Goal: Use online tool/utility: Utilize a website feature to perform a specific function

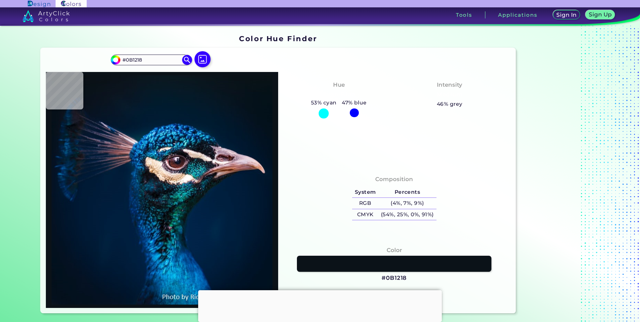
type input "#f9b02e"
type input "#F9B02E"
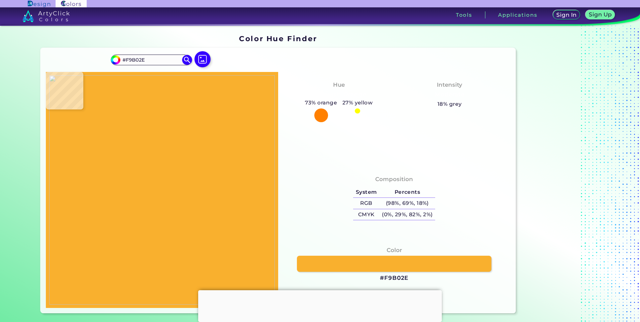
type input "#f9c02e"
type input "#F9C02E"
type input "#f9d02e"
type input "#F9D02E"
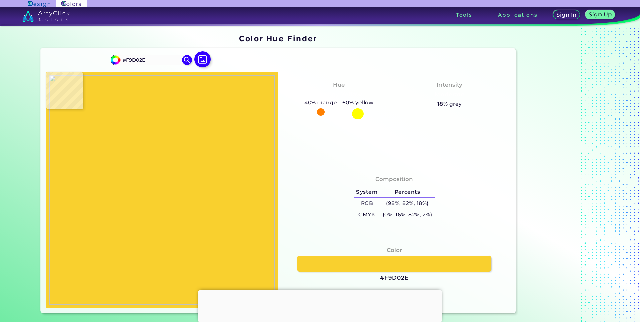
type input "#f9c02e"
type input "#F9C02E"
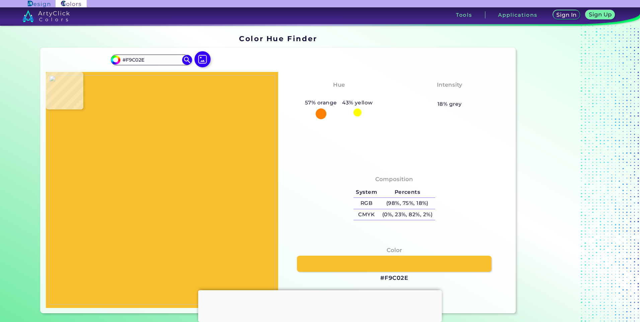
click at [208, 177] on img at bounding box center [162, 189] width 226 height 229
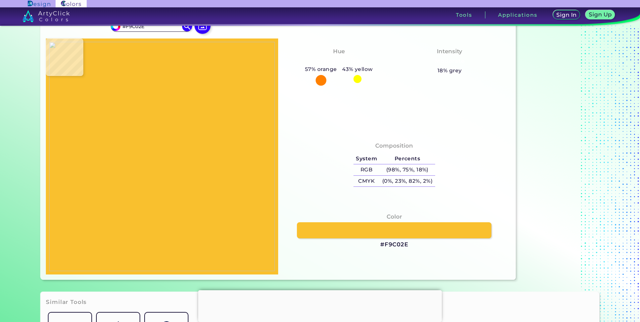
click at [396, 246] on h3 "#F9C02E" at bounding box center [394, 245] width 28 height 8
click at [396, 246] on h3 "#F9C02E copied" at bounding box center [394, 245] width 28 height 8
copy h3 "F9C02E copied"
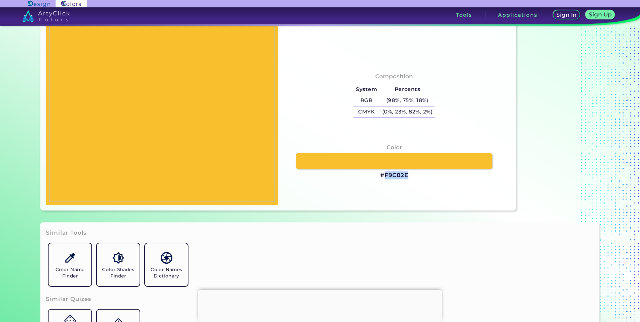
scroll to position [100, 0]
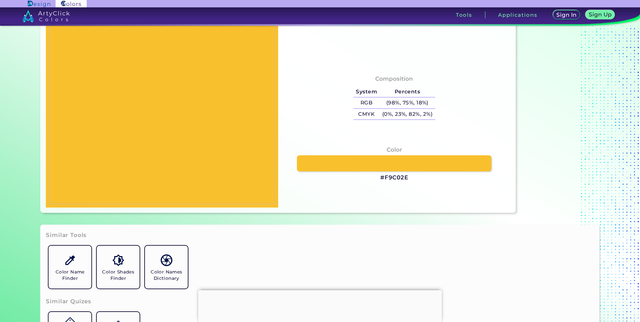
click at [395, 179] on h3 "#F9C02E" at bounding box center [394, 178] width 28 height 8
click at [395, 179] on h3 "#F9C02E copied" at bounding box center [394, 178] width 28 height 8
copy h3 "F9C02E copied"
click at [395, 179] on h3 "#F9C02E copied copied" at bounding box center [394, 178] width 28 height 8
copy h3 "#F9C02E"
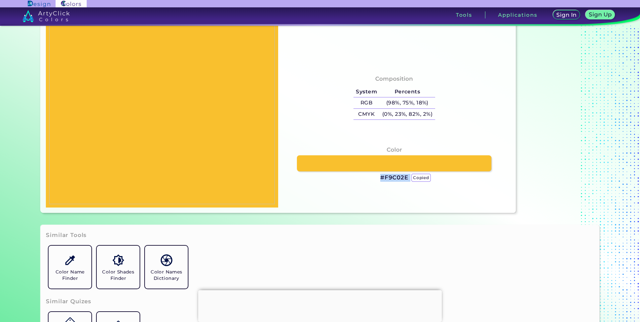
click at [394, 179] on h3 "#F9C02E copied copied copied" at bounding box center [394, 178] width 28 height 8
click at [394, 179] on h3 "#F9C02E copied copied" at bounding box center [394, 178] width 28 height 8
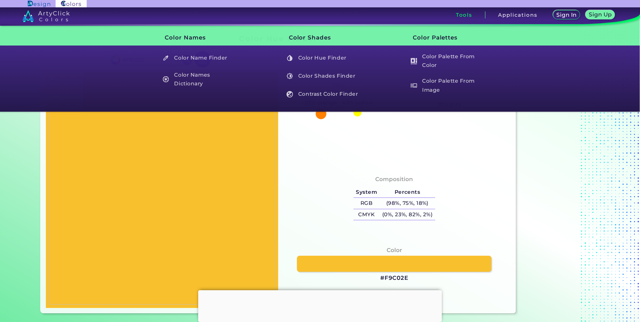
click at [187, 41] on h3 "Color Names" at bounding box center [195, 37] width 85 height 17
click at [199, 59] on h5 "Color Name Finder" at bounding box center [198, 58] width 79 height 13
